Goal: Task Accomplishment & Management: Use online tool/utility

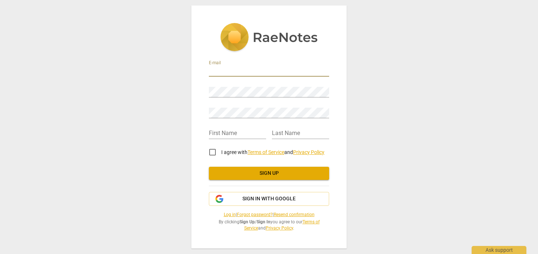
click at [228, 69] on input "email" at bounding box center [269, 71] width 120 height 11
type input "[PERSON_NAME][EMAIL_ADDRESS][DOMAIN_NAME]"
type input "Madsen"
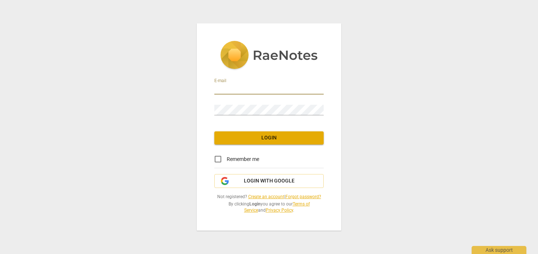
click at [222, 88] on input "email" at bounding box center [268, 89] width 109 height 11
type input "madsen.mycoaching@gmail.com"
click at [281, 138] on span "Login" at bounding box center [269, 137] width 98 height 7
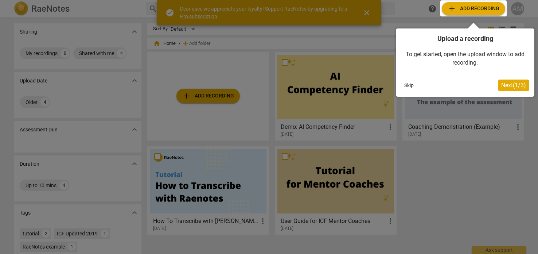
click at [469, 9] on div at bounding box center [473, 8] width 66 height 16
click at [479, 5] on div at bounding box center [473, 8] width 66 height 16
click at [504, 86] on span "Next ( 1 / 3 )" at bounding box center [513, 85] width 25 height 7
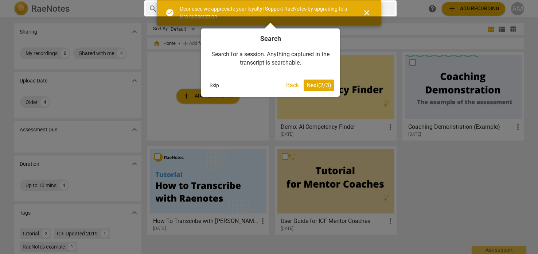
click at [317, 86] on span "Next ( 2 / 3 )" at bounding box center [318, 85] width 25 height 7
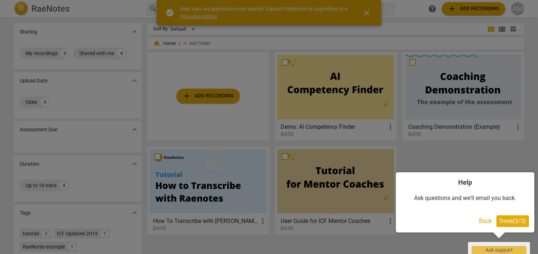
click at [502, 223] on span "Done ( 3 / 3 )" at bounding box center [512, 220] width 27 height 7
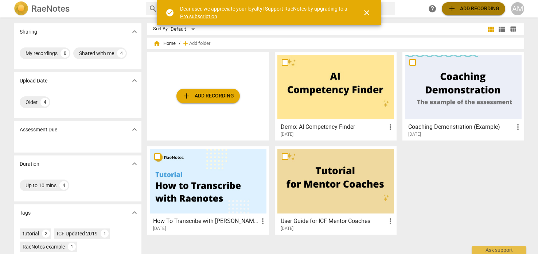
click at [474, 9] on span "add Add recording" at bounding box center [473, 8] width 52 height 9
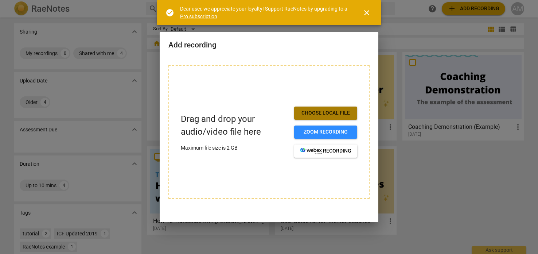
click at [334, 109] on span "Choose local file" at bounding box center [325, 112] width 51 height 7
click at [256, 54] on div "Add recording" at bounding box center [269, 44] width 219 height 25
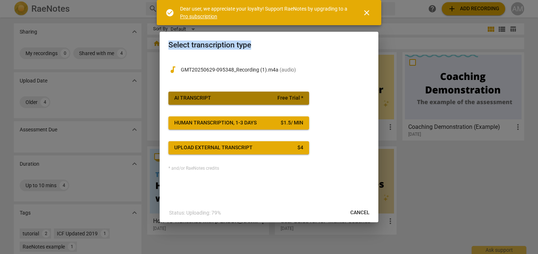
click at [282, 98] on span "Free Trial *" at bounding box center [290, 97] width 26 height 7
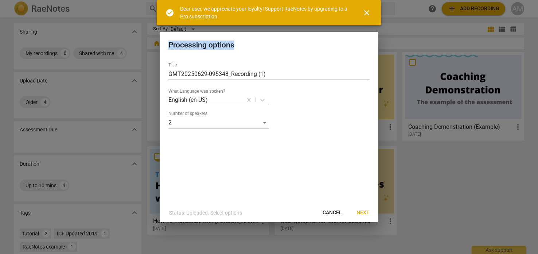
click at [362, 213] on span "Next" at bounding box center [362, 212] width 13 height 7
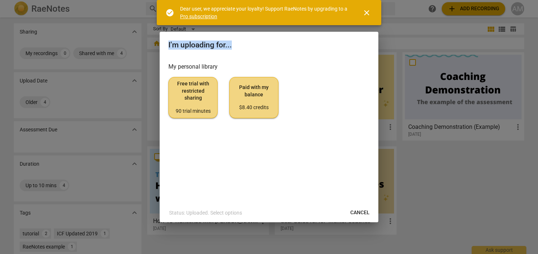
click at [193, 98] on span "Free trial with restricted sharing 90 trial minutes" at bounding box center [193, 97] width 37 height 34
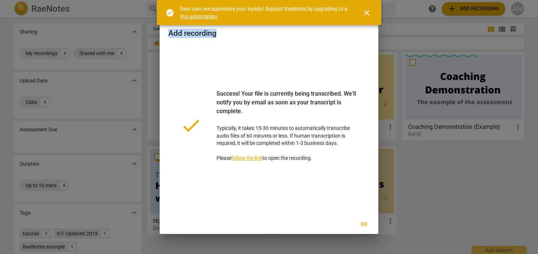
click at [366, 226] on span "Ok" at bounding box center [364, 223] width 12 height 7
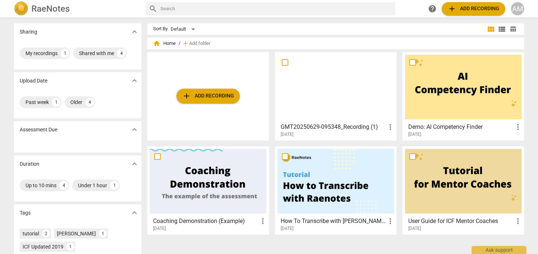
click at [451, 100] on div at bounding box center [463, 87] width 117 height 64
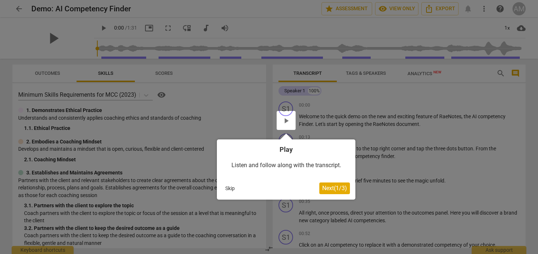
click at [333, 184] on span "Next ( 1 / 3 )" at bounding box center [334, 187] width 25 height 7
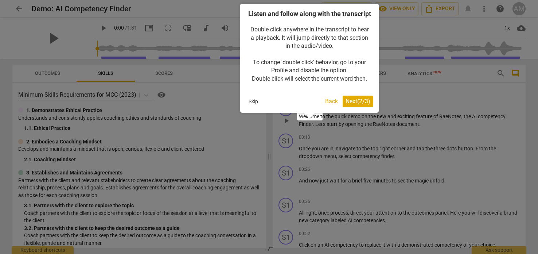
click at [361, 105] on span "Next ( 2 / 3 )" at bounding box center [357, 101] width 25 height 7
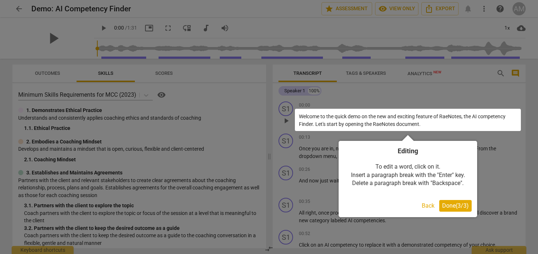
click at [455, 207] on span "Done ( 3 / 3 )" at bounding box center [455, 205] width 27 height 7
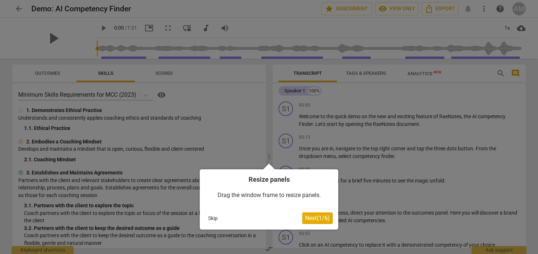
click at [318, 219] on span "Next ( 1 / 6 )" at bounding box center [317, 217] width 25 height 7
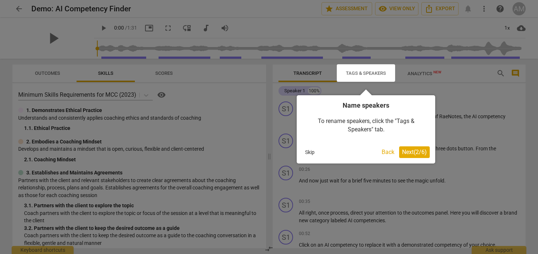
click at [411, 151] on span "Next ( 2 / 6 )" at bounding box center [414, 151] width 25 height 7
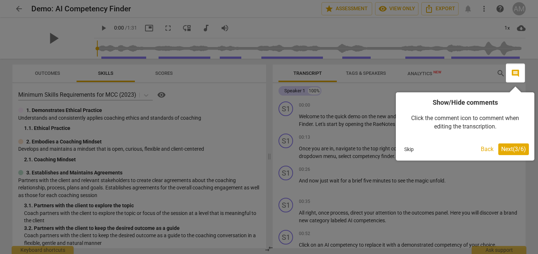
click at [517, 150] on span "Next ( 3 / 6 )" at bounding box center [513, 148] width 25 height 7
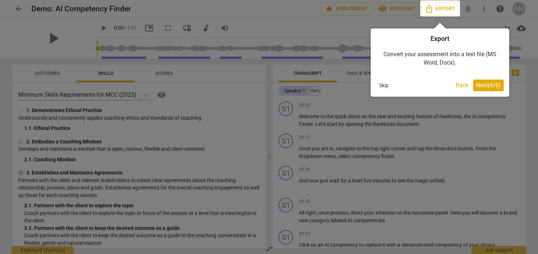
click at [486, 86] on span "Next ( 4 / 6 )" at bounding box center [488, 85] width 25 height 7
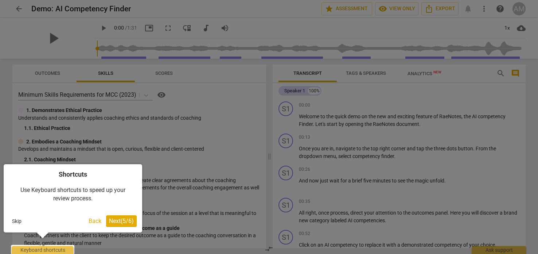
click at [65, 249] on div at bounding box center [42, 248] width 63 height 9
click at [123, 222] on span "Next ( 5 / 6 )" at bounding box center [121, 220] width 25 height 7
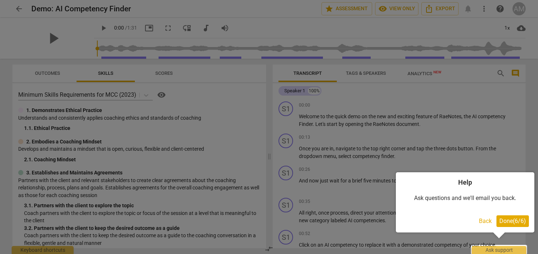
click at [525, 219] on span "Done ( 6 / 6 )" at bounding box center [512, 220] width 27 height 7
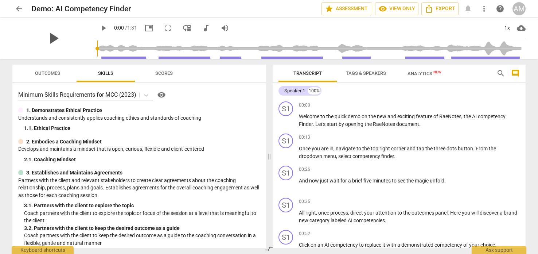
click at [51, 37] on span "play_arrow" at bounding box center [53, 38] width 19 height 19
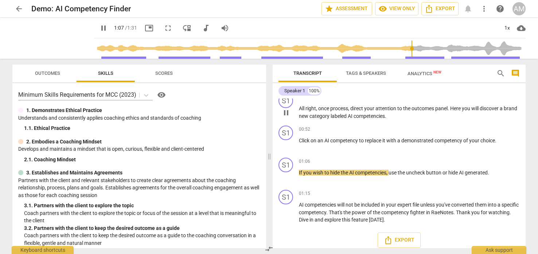
scroll to position [108, 0]
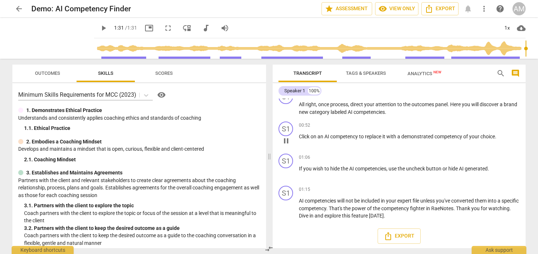
type input "91"
click at [482, 11] on span "more_vert" at bounding box center [483, 8] width 9 height 9
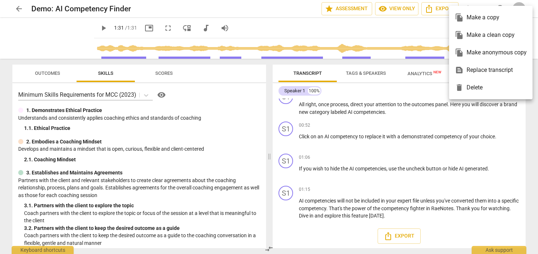
click at [435, 30] on div at bounding box center [269, 127] width 538 height 254
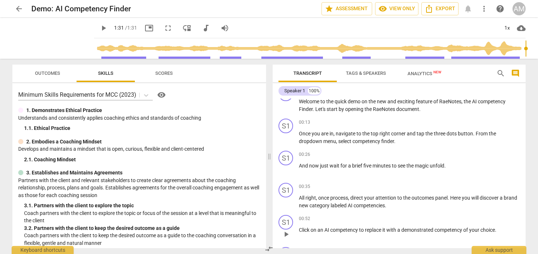
scroll to position [0, 0]
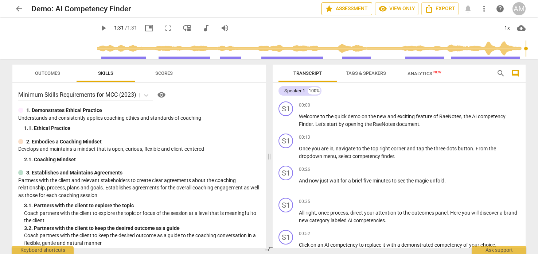
click at [349, 6] on span "star Assessment" at bounding box center [347, 8] width 44 height 9
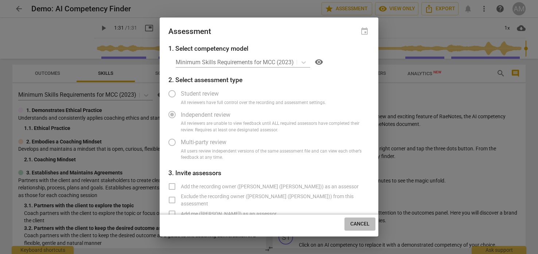
click at [362, 226] on span "Cancel" at bounding box center [359, 223] width 19 height 7
radio input "false"
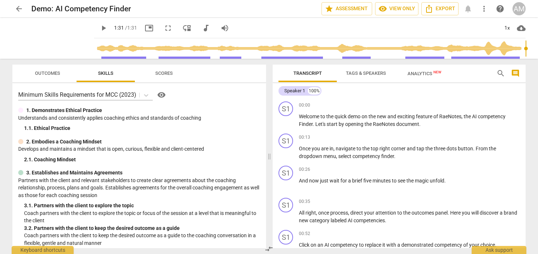
click at [17, 10] on span "arrow_back" at bounding box center [19, 8] width 9 height 9
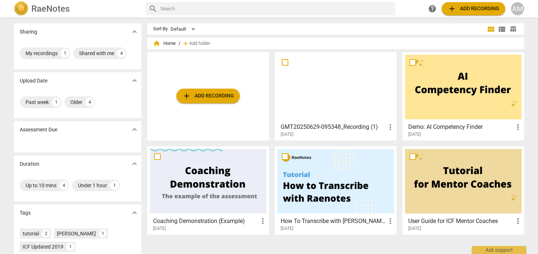
scroll to position [3, 0]
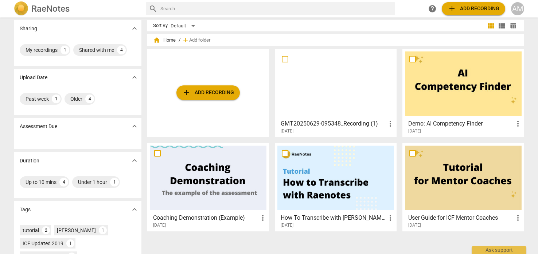
click at [342, 89] on div at bounding box center [335, 83] width 117 height 64
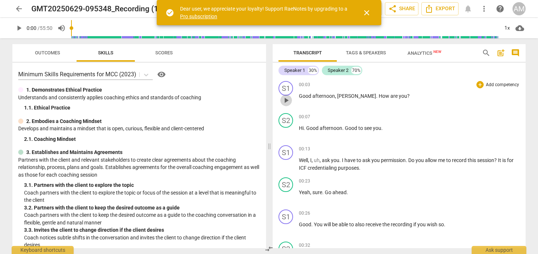
click at [285, 102] on span "play_arrow" at bounding box center [286, 100] width 9 height 9
click at [19, 31] on span "pause" at bounding box center [19, 28] width 9 height 9
type input "15"
click at [297, 70] on div "Speaker 1" at bounding box center [294, 70] width 21 height 7
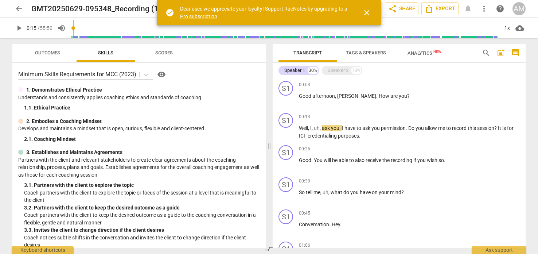
click at [21, 8] on span "arrow_back" at bounding box center [19, 8] width 9 height 9
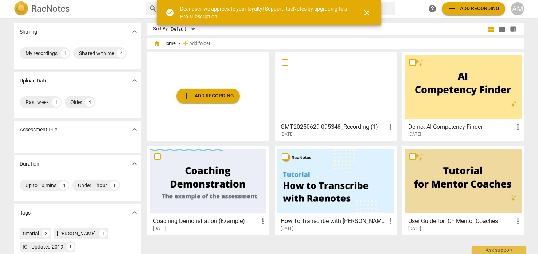
click at [330, 87] on div at bounding box center [335, 87] width 117 height 64
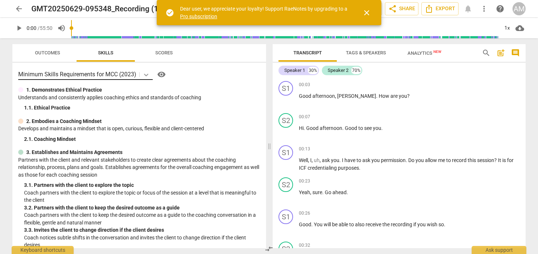
click at [146, 74] on icon at bounding box center [145, 74] width 7 height 7
click at [168, 49] on span "Scores" at bounding box center [163, 53] width 35 height 10
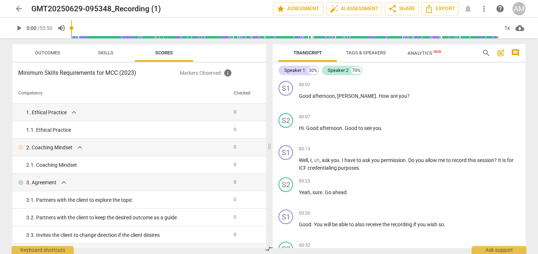
click at [135, 44] on button "Scores" at bounding box center [164, 52] width 58 height 17
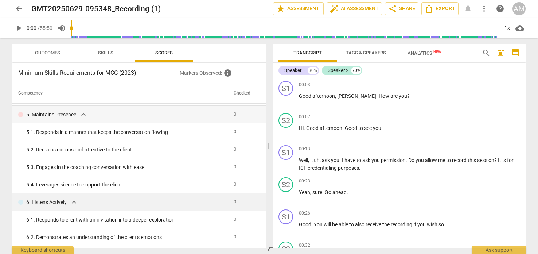
scroll to position [230, 0]
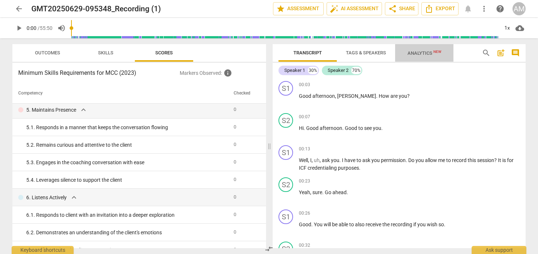
click at [421, 52] on span "Analytics New" at bounding box center [424, 52] width 34 height 5
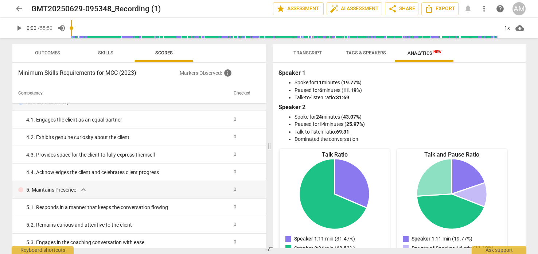
scroll to position [0, 0]
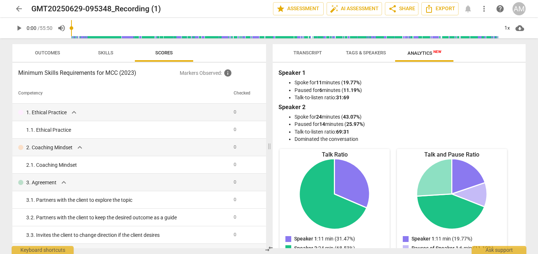
click at [47, 50] on span "Outcomes" at bounding box center [47, 52] width 25 height 5
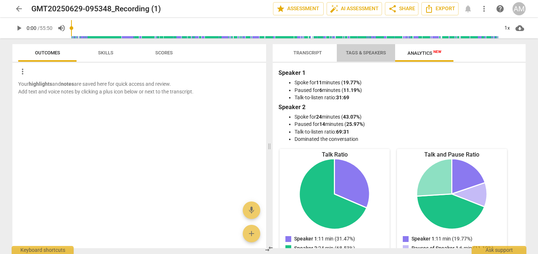
click at [361, 51] on span "Tags & Speakers" at bounding box center [366, 52] width 40 height 5
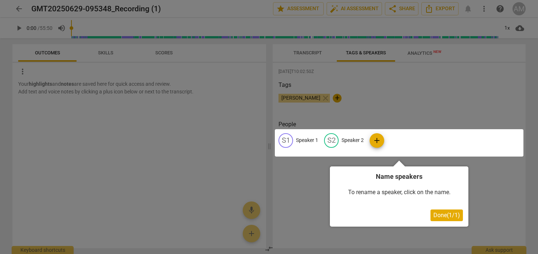
click at [451, 214] on span "Done ( 1 / 1 )" at bounding box center [446, 214] width 27 height 7
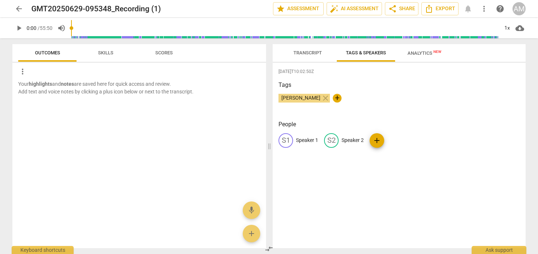
click at [107, 52] on span "Skills" at bounding box center [105, 52] width 15 height 5
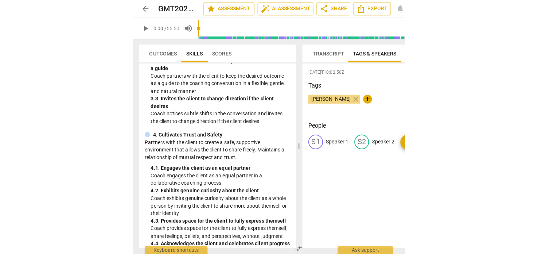
scroll to position [147, 0]
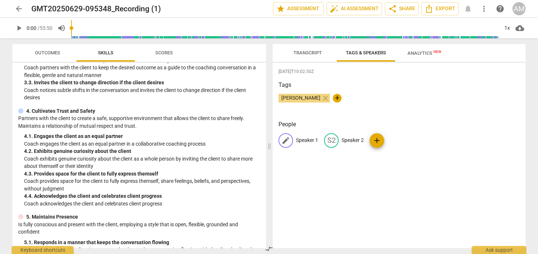
click at [285, 141] on span "edit" at bounding box center [285, 140] width 9 height 9
click at [304, 142] on input "Speaker 1" at bounding box center [325, 140] width 58 height 12
click at [312, 98] on span "[PERSON_NAME]" at bounding box center [300, 98] width 45 height 6
click at [298, 98] on span "[PERSON_NAME]" at bounding box center [300, 98] width 45 height 6
click at [285, 142] on span "edit" at bounding box center [285, 140] width 9 height 9
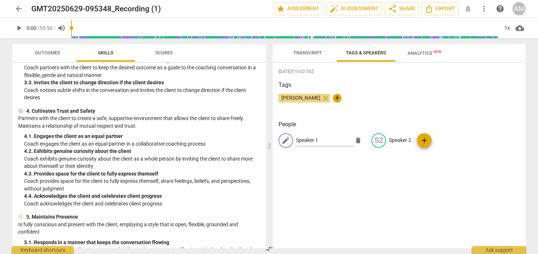
click at [284, 141] on span "edit" at bounding box center [285, 140] width 9 height 9
click at [284, 141] on div "S1" at bounding box center [285, 140] width 15 height 15
click at [302, 137] on input "Speaker 1" at bounding box center [325, 140] width 58 height 12
click at [326, 138] on input "Speaker 1" at bounding box center [325, 140] width 58 height 12
type input "S"
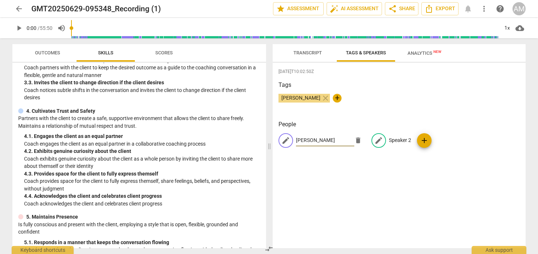
type input "Adrienne"
click at [381, 141] on span "edit" at bounding box center [378, 140] width 9 height 9
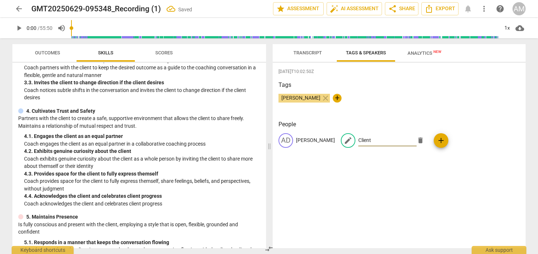
type input "Client"
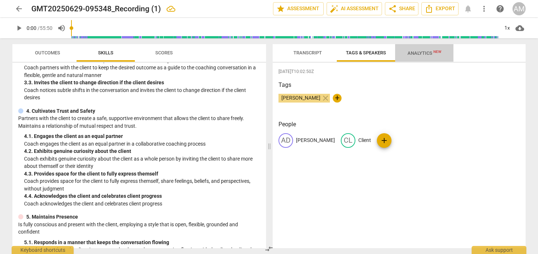
click at [420, 52] on span "Analytics New" at bounding box center [424, 52] width 34 height 5
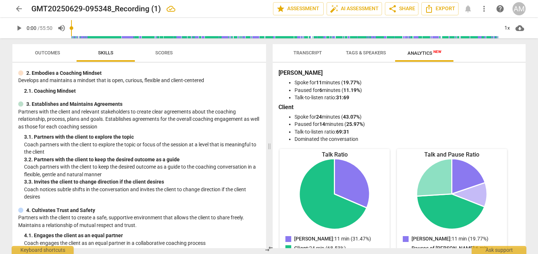
scroll to position [0, 0]
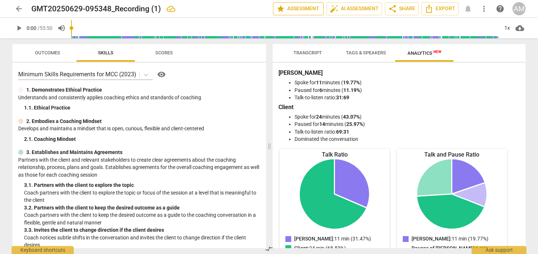
click at [300, 9] on span "star Assessment" at bounding box center [298, 8] width 44 height 9
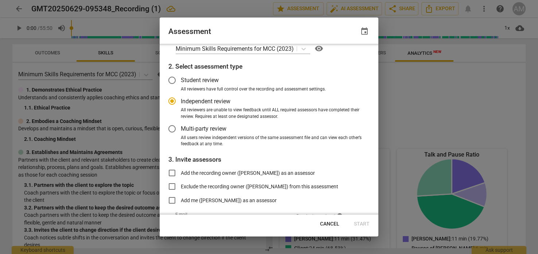
scroll to position [2, 0]
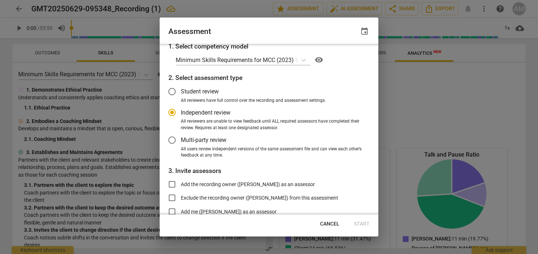
click at [129, 52] on div at bounding box center [269, 127] width 538 height 254
radio input "false"
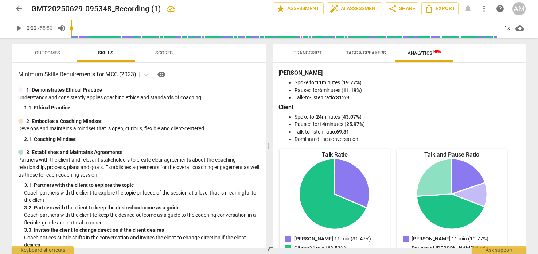
click at [485, 9] on span "more_vert" at bounding box center [483, 8] width 9 height 9
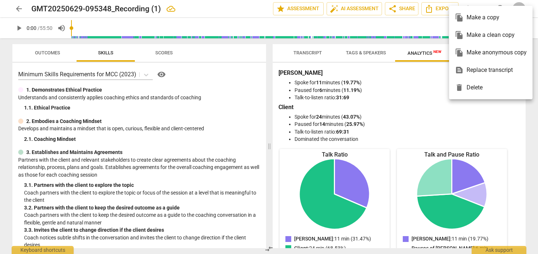
click at [237, 10] on div at bounding box center [269, 127] width 538 height 254
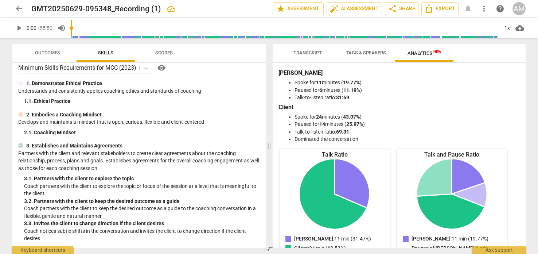
scroll to position [0, 0]
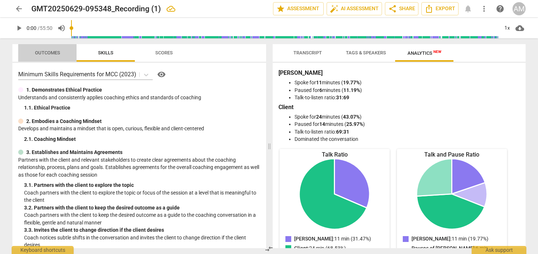
click at [46, 49] on span "Outcomes" at bounding box center [47, 53] width 43 height 10
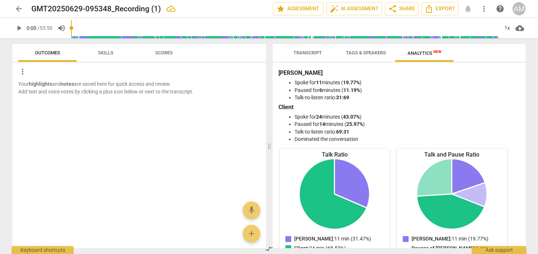
click at [21, 73] on span "more_vert" at bounding box center [22, 71] width 9 height 9
click at [49, 137] on div at bounding box center [269, 127] width 538 height 254
click at [48, 49] on span "Outcomes" at bounding box center [47, 53] width 43 height 10
click at [24, 70] on span "more_vert" at bounding box center [22, 71] width 9 height 9
click at [24, 70] on li "Uncheck all" at bounding box center [38, 71] width 41 height 17
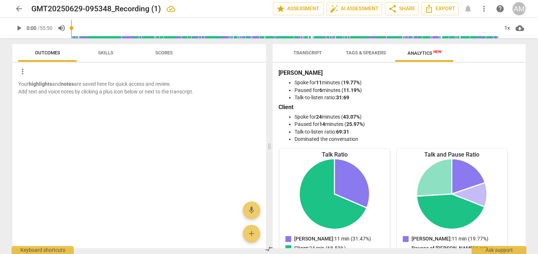
click at [104, 50] on span "Skills" at bounding box center [105, 52] width 15 height 5
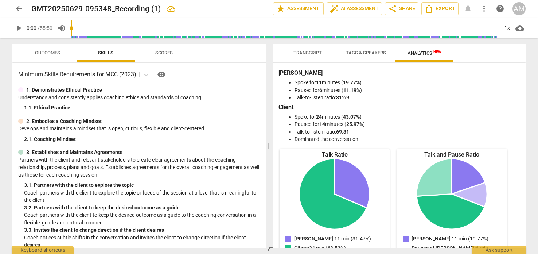
click at [170, 52] on span "Scores" at bounding box center [163, 52] width 17 height 5
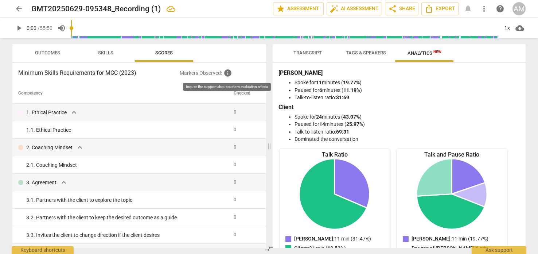
click at [230, 75] on span "info" at bounding box center [227, 72] width 9 height 9
click at [229, 75] on span "info" at bounding box center [227, 72] width 9 height 9
click at [365, 7] on span "auto_fix_high AI Assessment" at bounding box center [354, 8] width 49 height 9
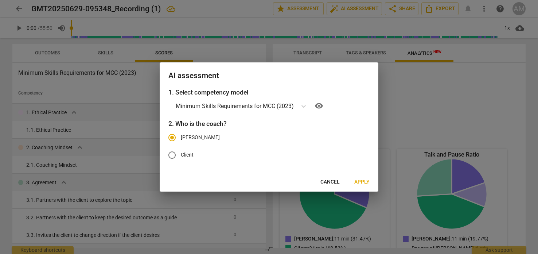
click at [362, 183] on span "Apply" at bounding box center [361, 181] width 15 height 7
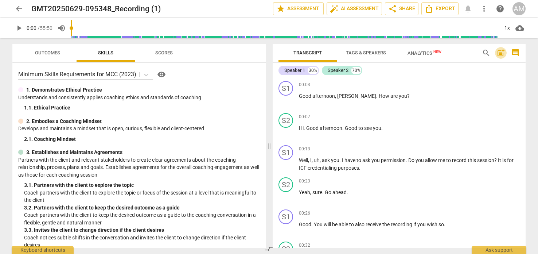
click at [502, 51] on span "post_add" at bounding box center [500, 52] width 9 height 9
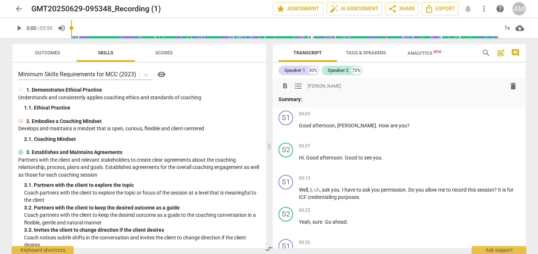
click at [517, 50] on span "comment" at bounding box center [515, 52] width 9 height 9
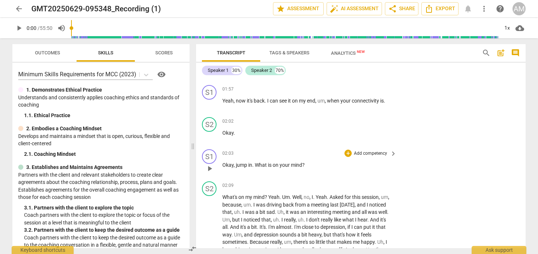
scroll to position [622, 0]
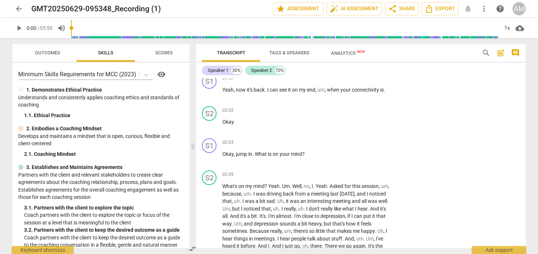
click at [166, 52] on span "Scores" at bounding box center [163, 52] width 17 height 5
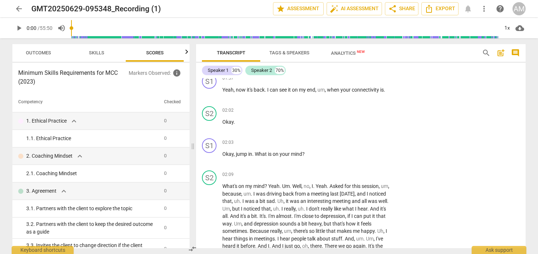
scroll to position [0, 9]
click at [95, 51] on span "Skills" at bounding box center [96, 52] width 15 height 5
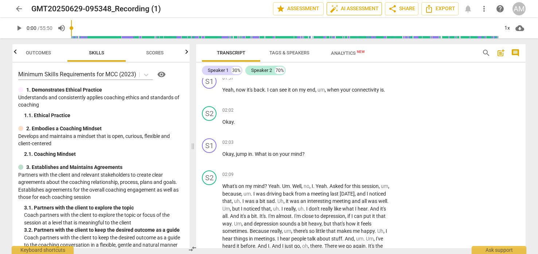
click at [372, 6] on span "auto_fix_high AI Assessment" at bounding box center [354, 8] width 49 height 9
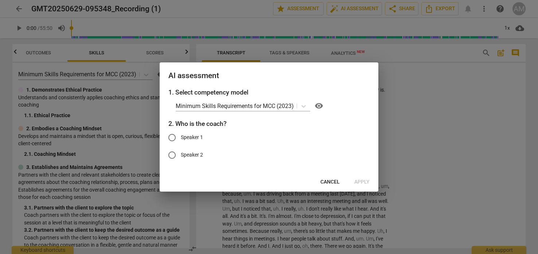
click at [491, 98] on div at bounding box center [269, 127] width 538 height 254
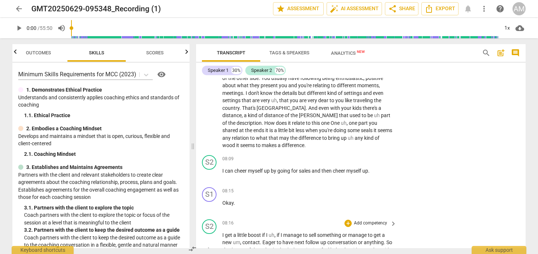
scroll to position [1039, 0]
click at [366, 11] on span "auto_fix_high AI Assessment" at bounding box center [354, 8] width 49 height 9
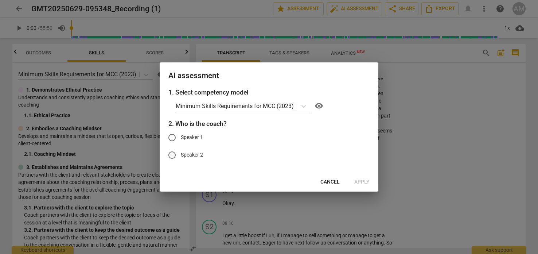
click at [420, 127] on div at bounding box center [269, 127] width 538 height 254
